Goal: Find contact information: Find contact information

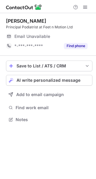
scroll to position [3, 3]
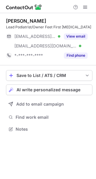
scroll to position [125, 96]
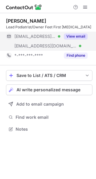
click at [69, 35] on button "View email" at bounding box center [76, 36] width 24 height 6
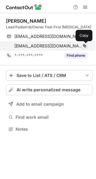
click at [85, 45] on span at bounding box center [84, 46] width 5 height 5
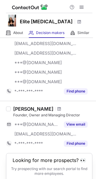
scroll to position [258, 0]
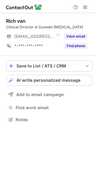
scroll to position [3, 3]
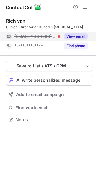
click at [74, 34] on button "View email" at bounding box center [76, 36] width 24 height 6
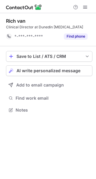
scroll to position [106, 96]
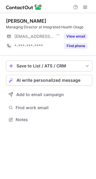
scroll to position [3, 3]
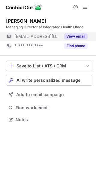
click at [73, 35] on button "View email" at bounding box center [76, 36] width 24 height 6
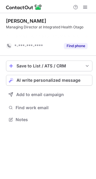
scroll to position [106, 96]
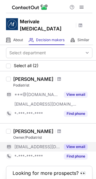
click at [71, 144] on button "View email" at bounding box center [76, 147] width 24 height 6
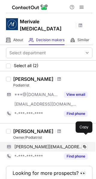
click at [8, 145] on span at bounding box center [9, 147] width 5 height 5
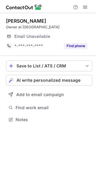
scroll to position [3, 3]
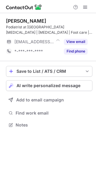
scroll to position [121, 96]
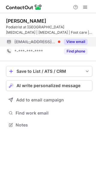
click at [76, 43] on button "View email" at bounding box center [76, 42] width 24 height 6
click at [8, 43] on span at bounding box center [9, 41] width 5 height 5
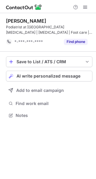
scroll to position [111, 96]
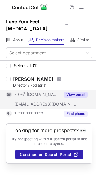
click at [28, 104] on span "[EMAIL_ADDRESS][DOMAIN_NAME]" at bounding box center [45, 104] width 62 height 5
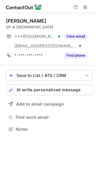
scroll to position [125, 96]
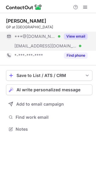
click at [72, 34] on button "View email" at bounding box center [76, 36] width 24 height 6
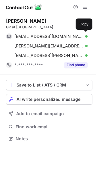
scroll to position [135, 96]
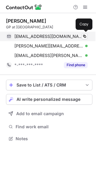
click at [10, 35] on span at bounding box center [9, 36] width 5 height 5
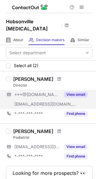
scroll to position [25, 0]
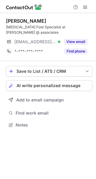
scroll to position [3, 3]
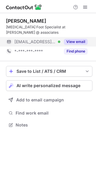
click at [71, 39] on button "View email" at bounding box center [76, 42] width 24 height 6
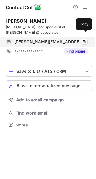
click at [8, 39] on span at bounding box center [9, 41] width 5 height 5
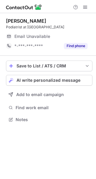
scroll to position [3, 3]
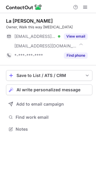
scroll to position [125, 96]
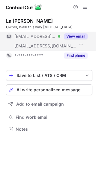
click at [75, 34] on button "View email" at bounding box center [76, 36] width 24 height 6
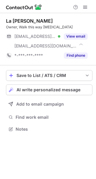
scroll to position [125, 96]
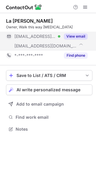
click at [75, 36] on button "View email" at bounding box center [76, 36] width 24 height 6
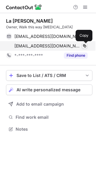
click at [85, 45] on span at bounding box center [84, 46] width 5 height 5
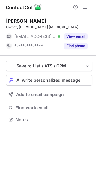
scroll to position [3, 3]
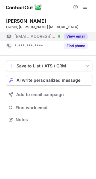
click at [76, 36] on button "View email" at bounding box center [76, 36] width 24 height 6
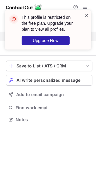
click at [85, 16] on span at bounding box center [86, 16] width 5 height 6
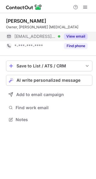
click at [7, 36] on span at bounding box center [9, 36] width 5 height 5
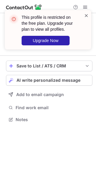
click at [86, 14] on span at bounding box center [86, 16] width 5 height 6
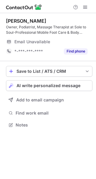
scroll to position [121, 96]
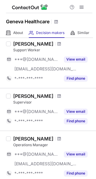
scroll to position [30, 0]
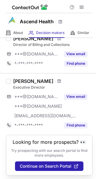
scroll to position [471, 0]
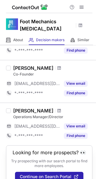
scroll to position [84, 0]
